Goal: Information Seeking & Learning: Learn about a topic

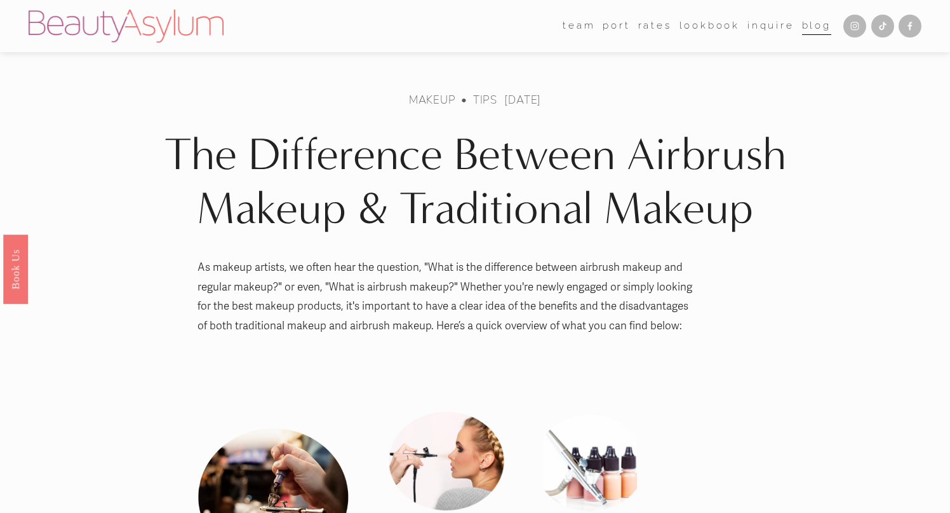
click at [715, 25] on link "Lookbook" at bounding box center [710, 26] width 60 height 19
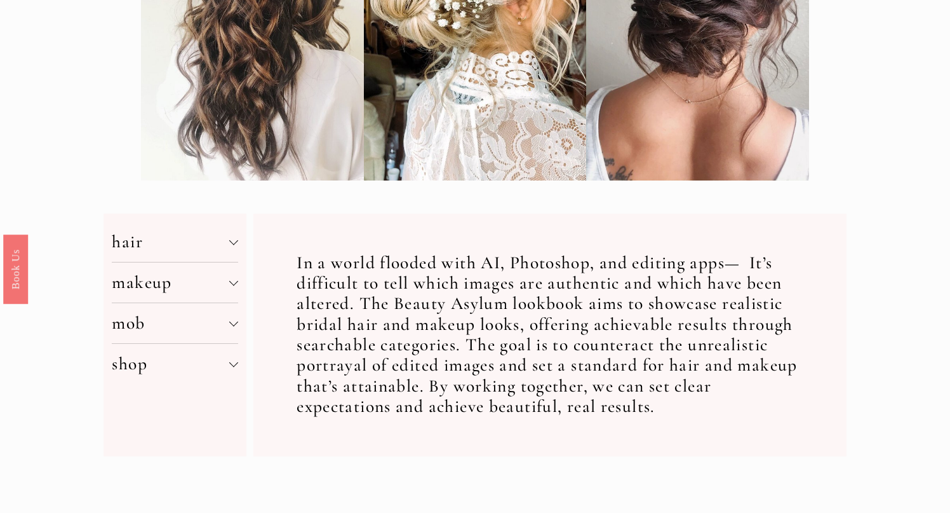
scroll to position [345, 0]
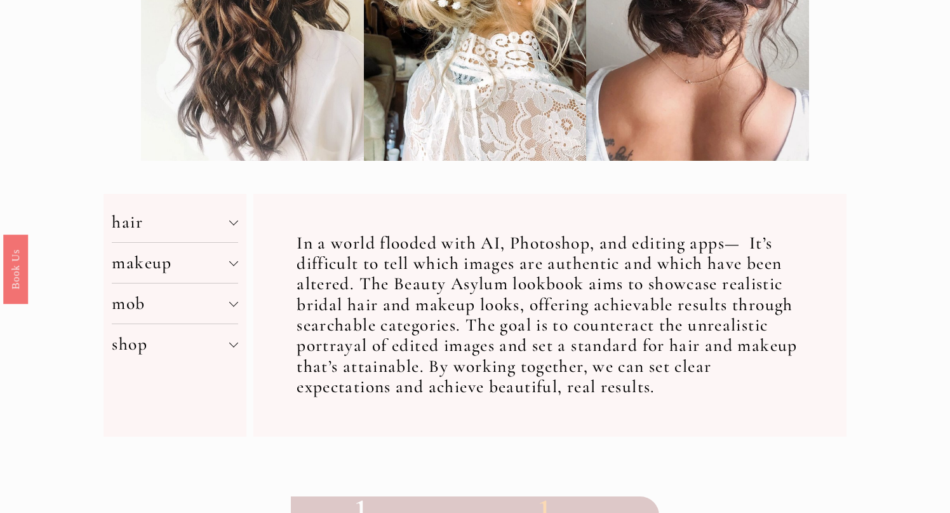
click at [157, 248] on button "makeup" at bounding box center [175, 263] width 126 height 40
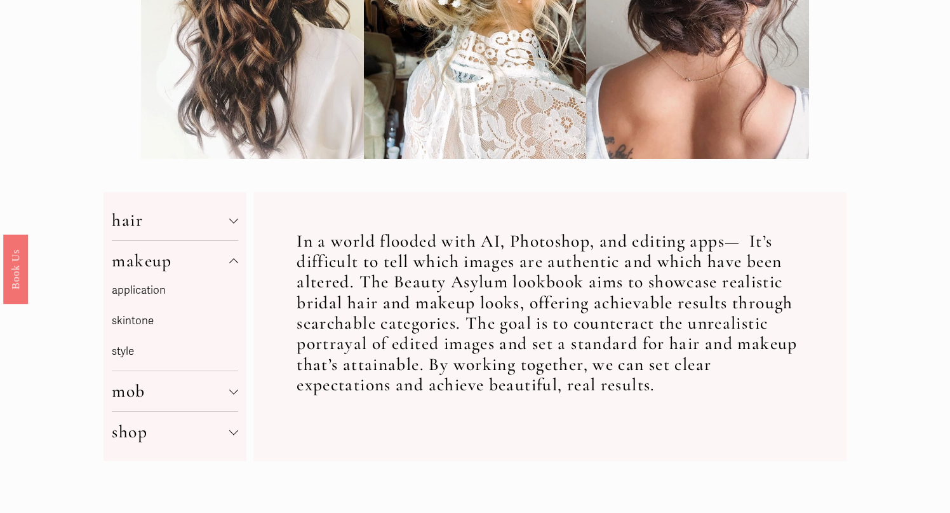
scroll to position [295, 0]
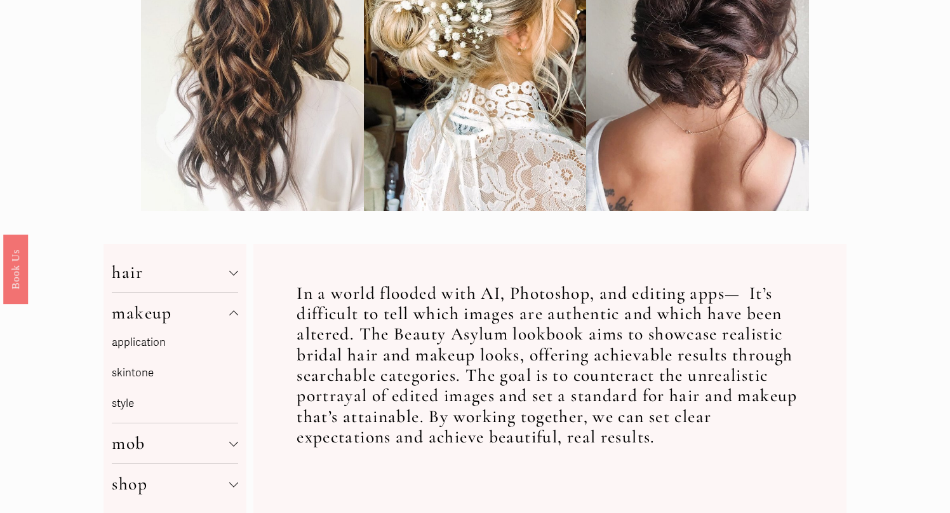
click at [125, 401] on p "style" at bounding box center [175, 404] width 126 height 20
click at [137, 340] on link "application" at bounding box center [139, 341] width 54 height 13
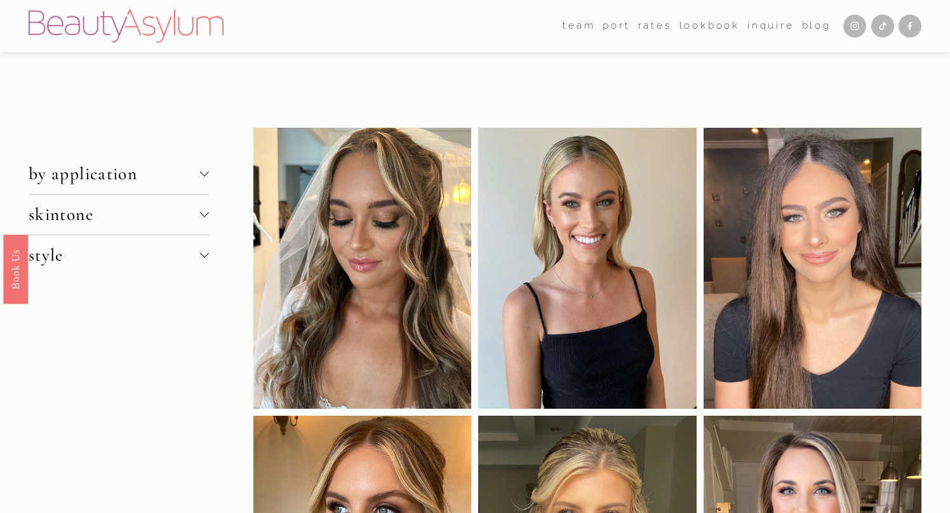
click at [123, 174] on span "by application" at bounding box center [115, 173] width 172 height 21
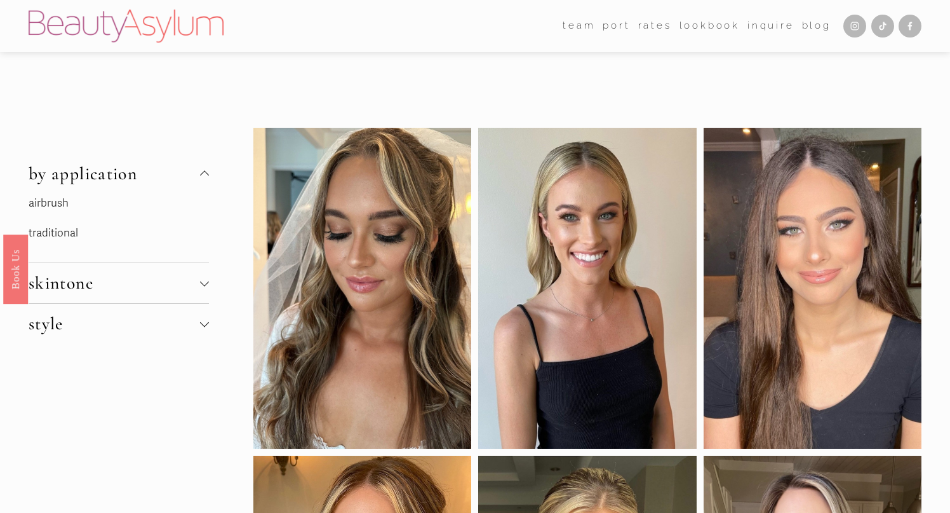
click at [73, 287] on span "skintone" at bounding box center [115, 283] width 172 height 21
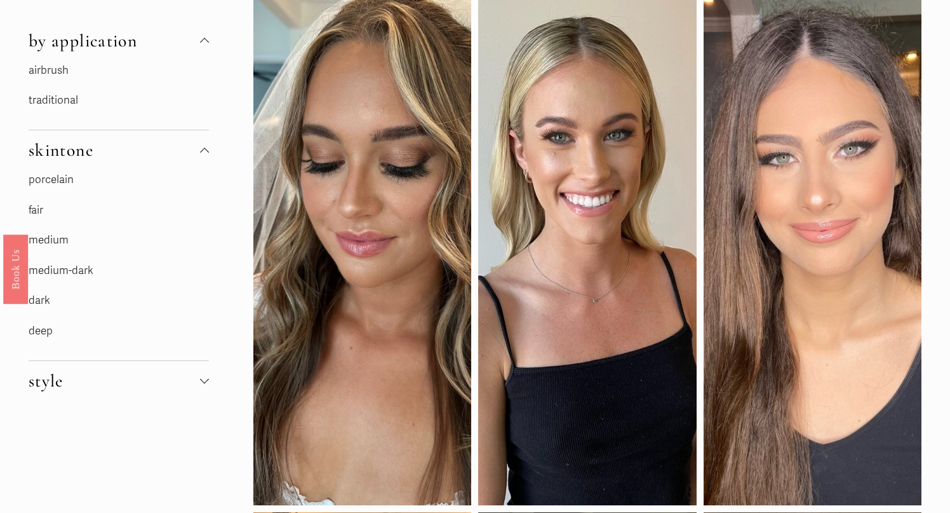
scroll to position [135, 0]
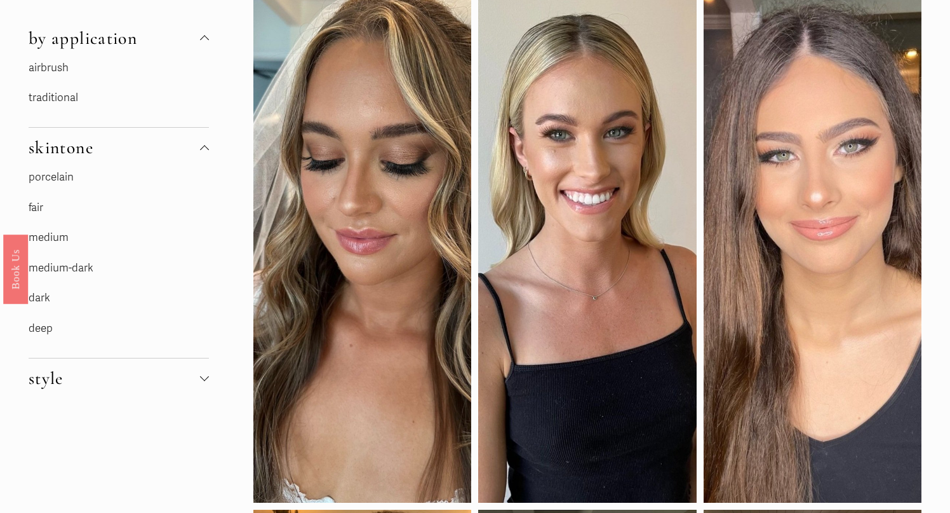
click at [44, 371] on span "style" at bounding box center [115, 378] width 172 height 21
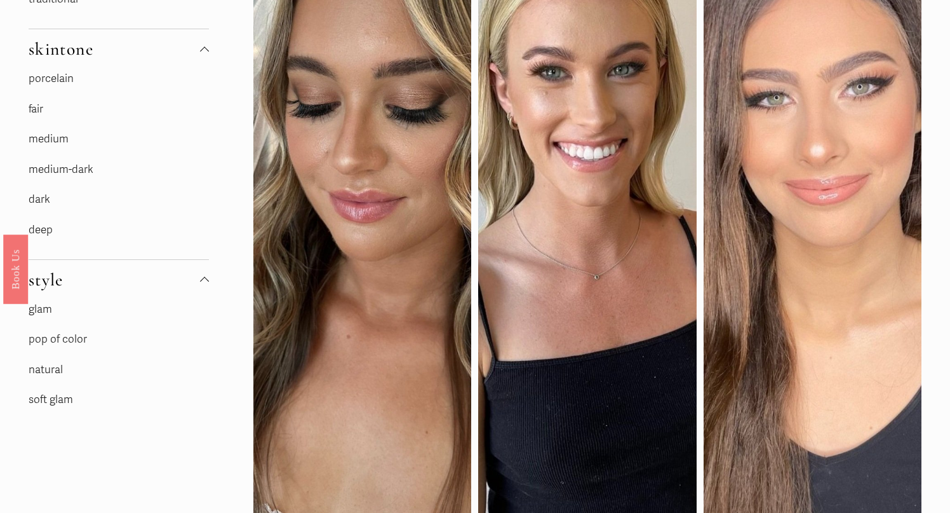
scroll to position [238, 0]
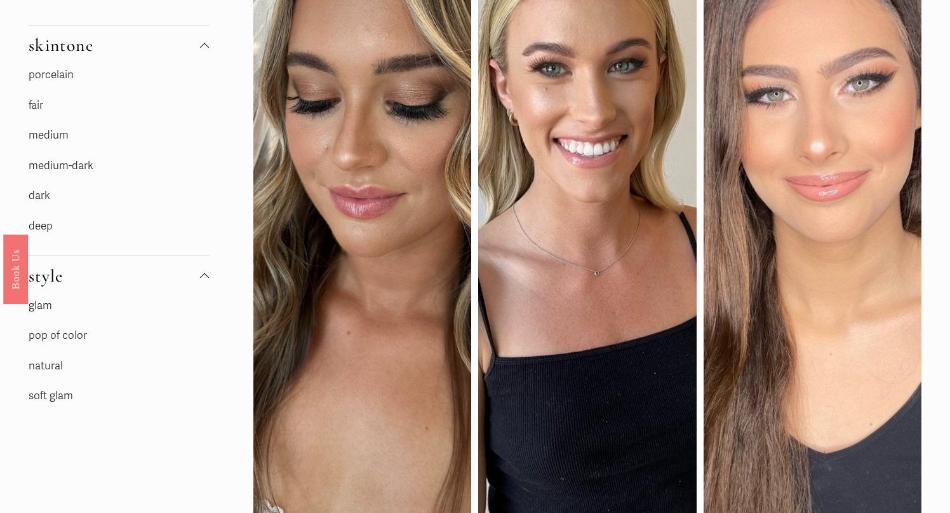
click at [49, 334] on link "pop of color" at bounding box center [58, 334] width 58 height 13
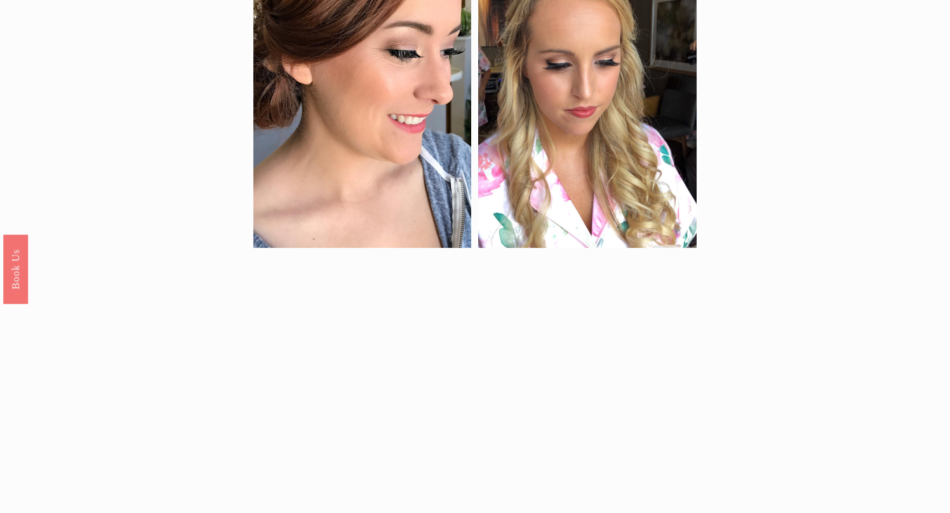
scroll to position [1194, 0]
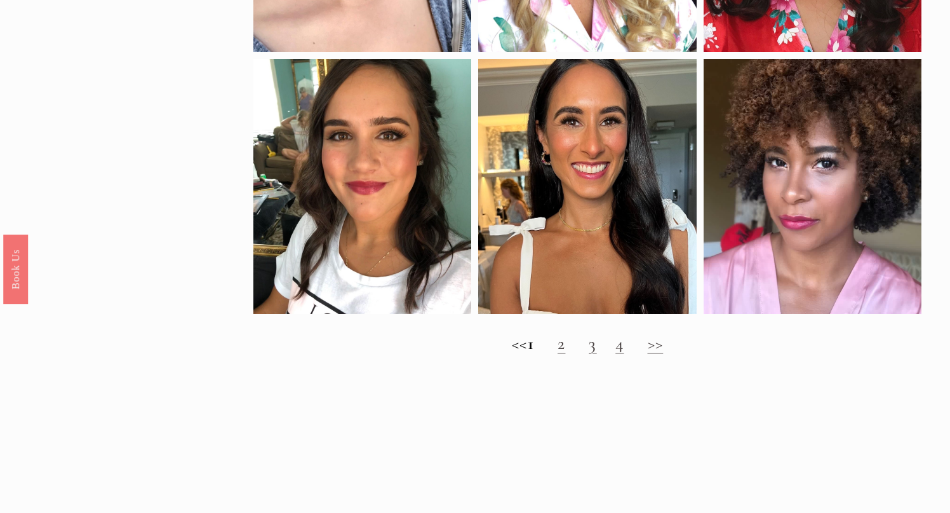
click at [565, 349] on link "2" at bounding box center [562, 343] width 8 height 21
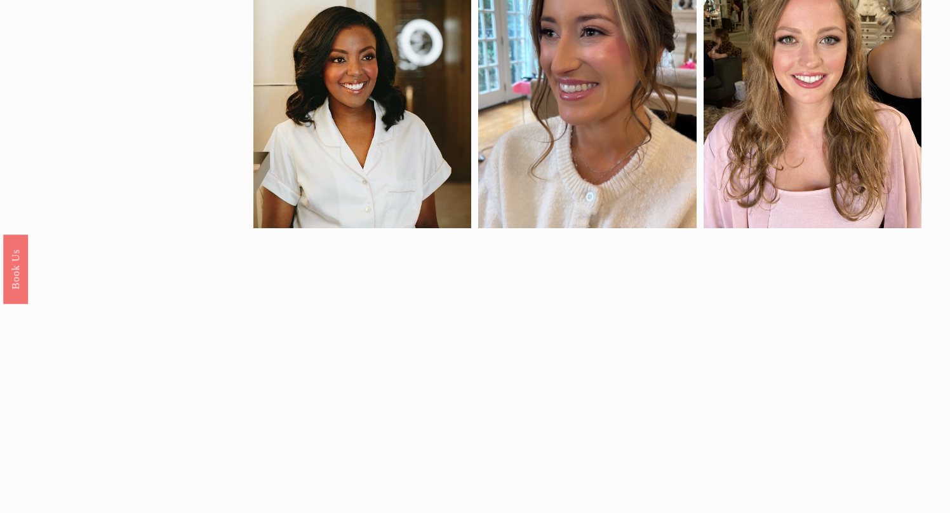
scroll to position [886, 0]
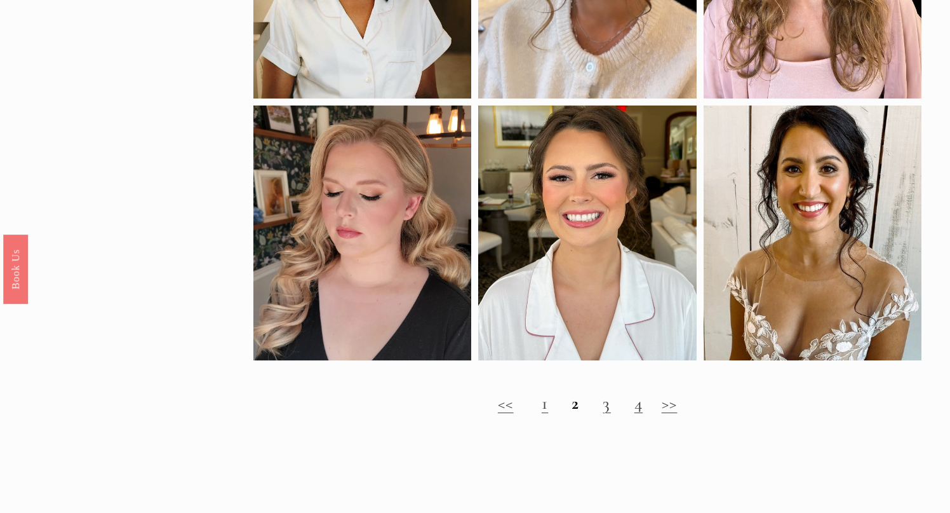
click at [610, 403] on link "3" at bounding box center [607, 403] width 8 height 21
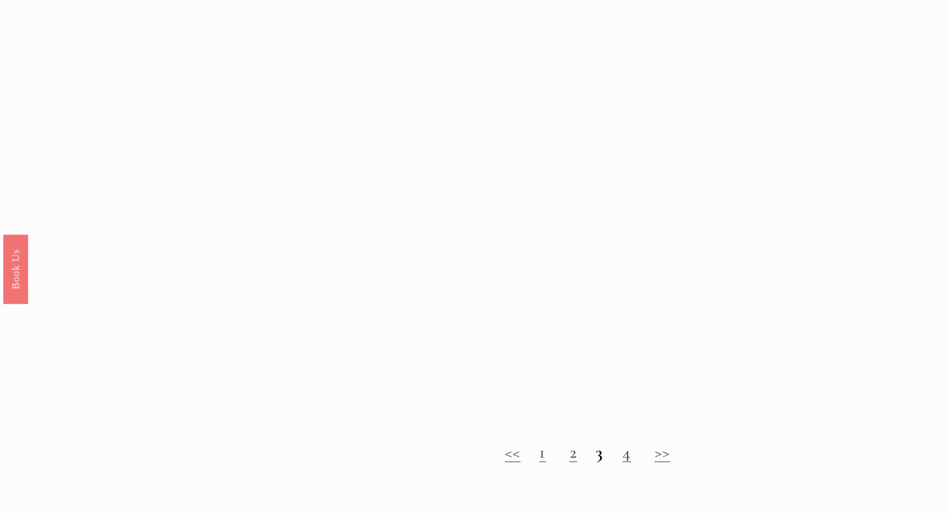
scroll to position [1183, 0]
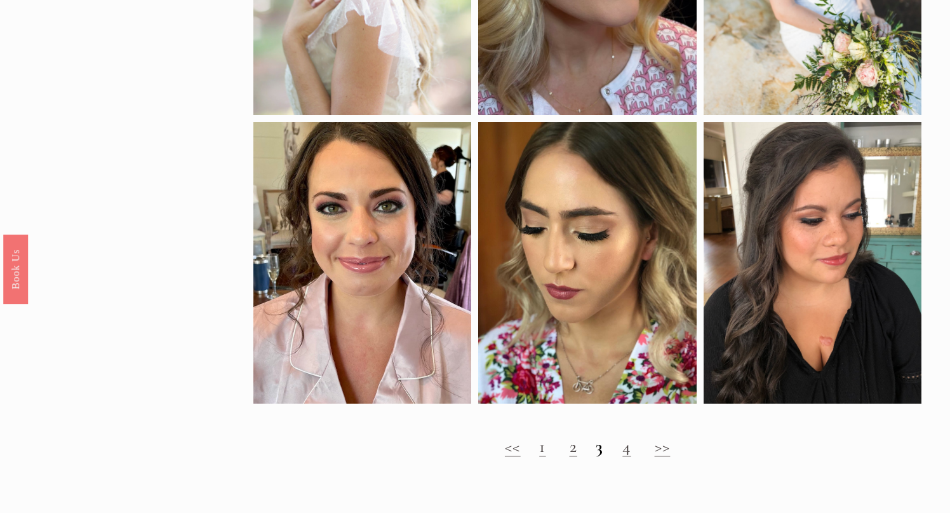
click at [631, 454] on link "4" at bounding box center [627, 446] width 8 height 21
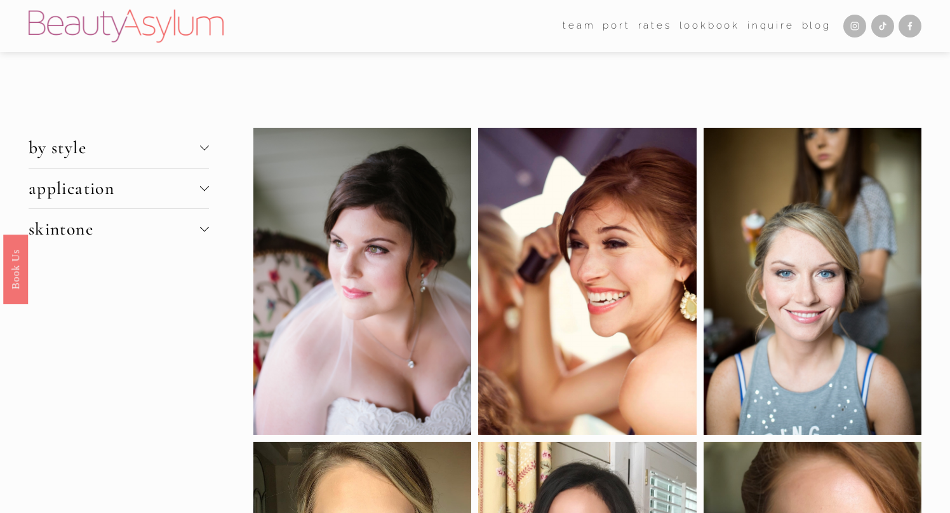
click at [96, 24] on img at bounding box center [126, 26] width 195 height 33
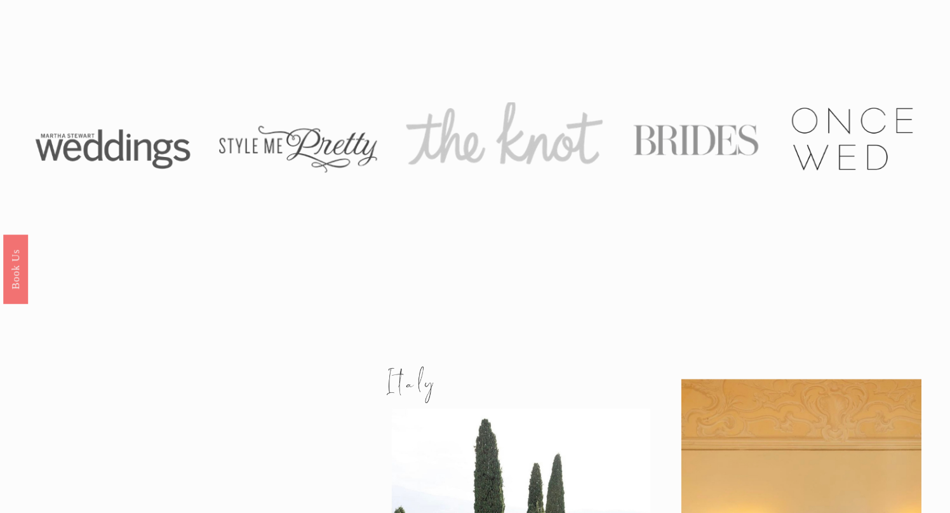
scroll to position [1079, 0]
